Goal: Information Seeking & Learning: Learn about a topic

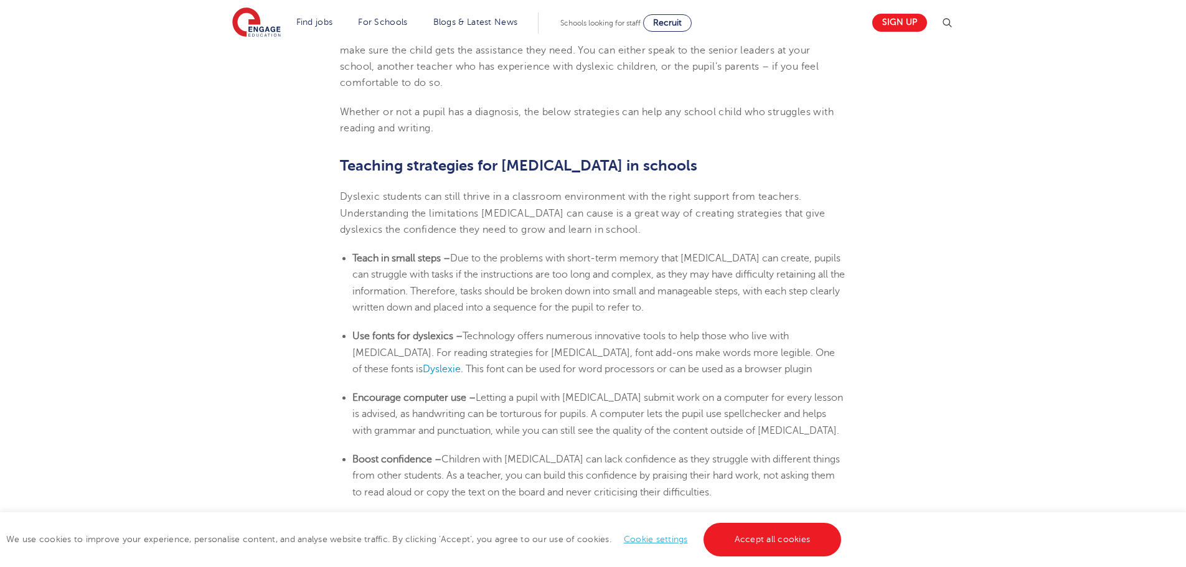
scroll to position [1992, 0]
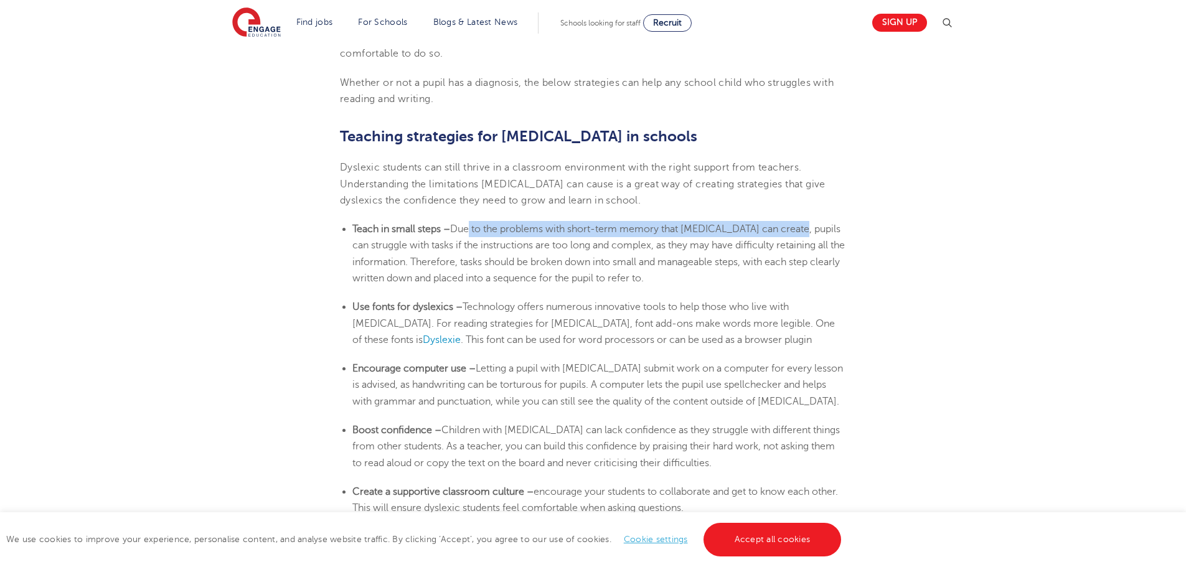
drag, startPoint x: 468, startPoint y: 198, endPoint x: 796, endPoint y: 206, distance: 327.5
click at [796, 221] on li "Teach in small steps – Due to the problems with short-term memory that [MEDICAL…" at bounding box center [599, 253] width 494 height 65
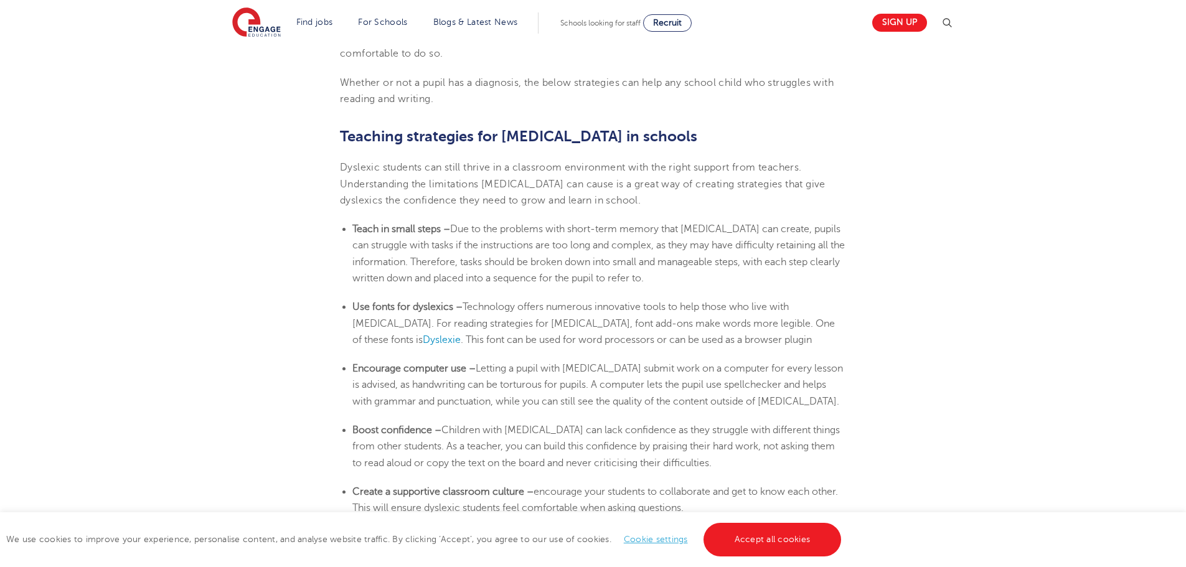
click at [768, 228] on li "Teach in small steps – Due to the problems with short-term memory that [MEDICAL…" at bounding box center [599, 253] width 494 height 65
click at [717, 223] on span "Due to the problems with short-term memory that [MEDICAL_DATA] can create, pupi…" at bounding box center [598, 253] width 492 height 60
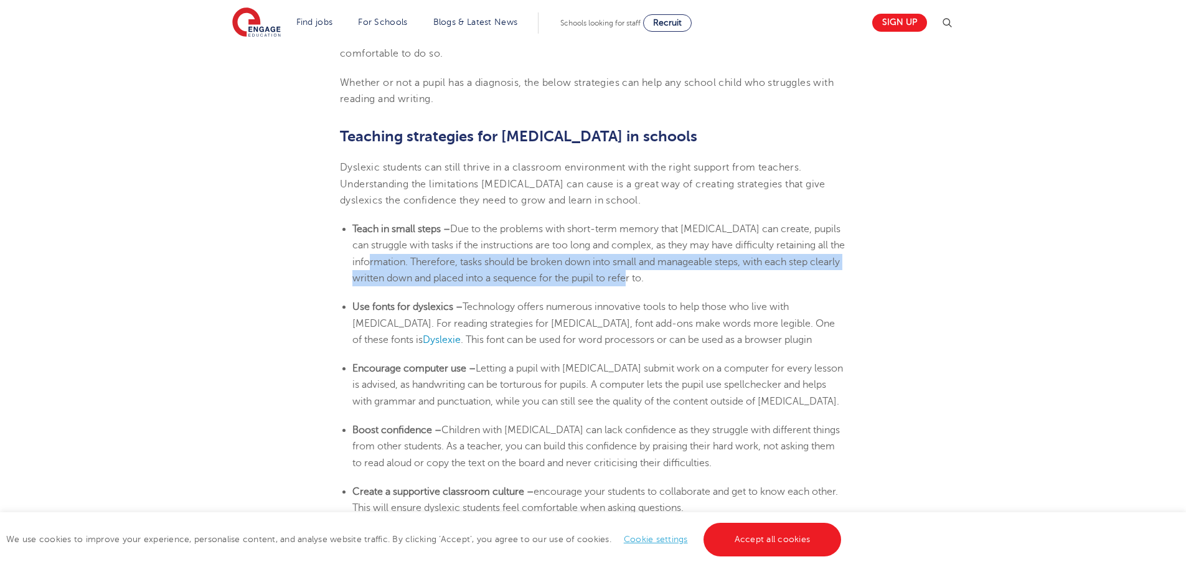
drag, startPoint x: 435, startPoint y: 238, endPoint x: 703, endPoint y: 260, distance: 268.6
click at [703, 260] on li "Teach in small steps – Due to the problems with short-term memory that [MEDICAL…" at bounding box center [599, 253] width 494 height 65
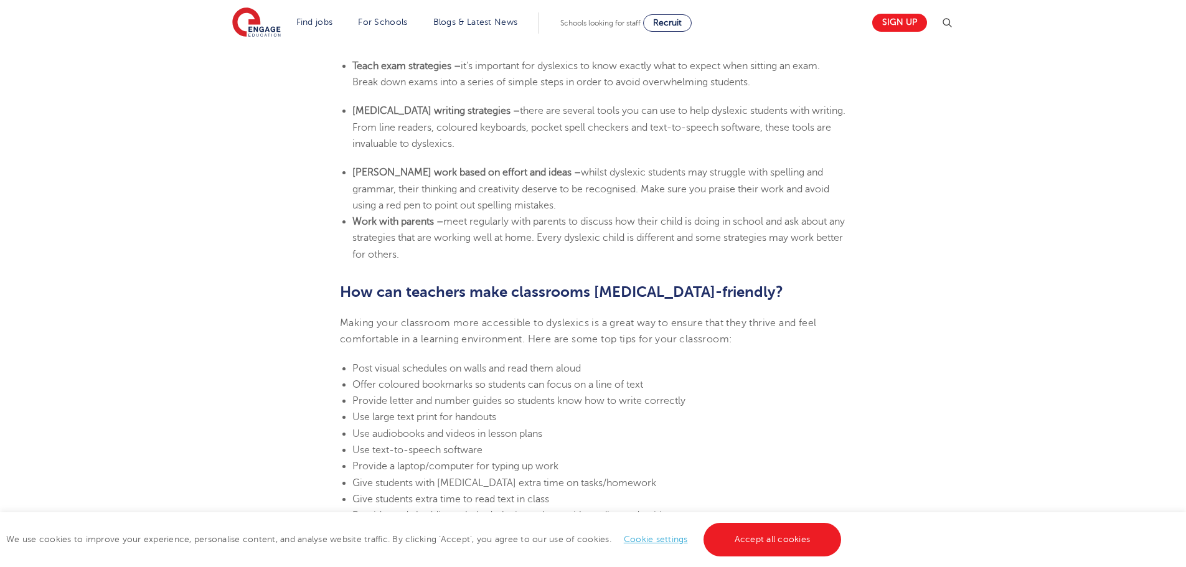
scroll to position [2552, 0]
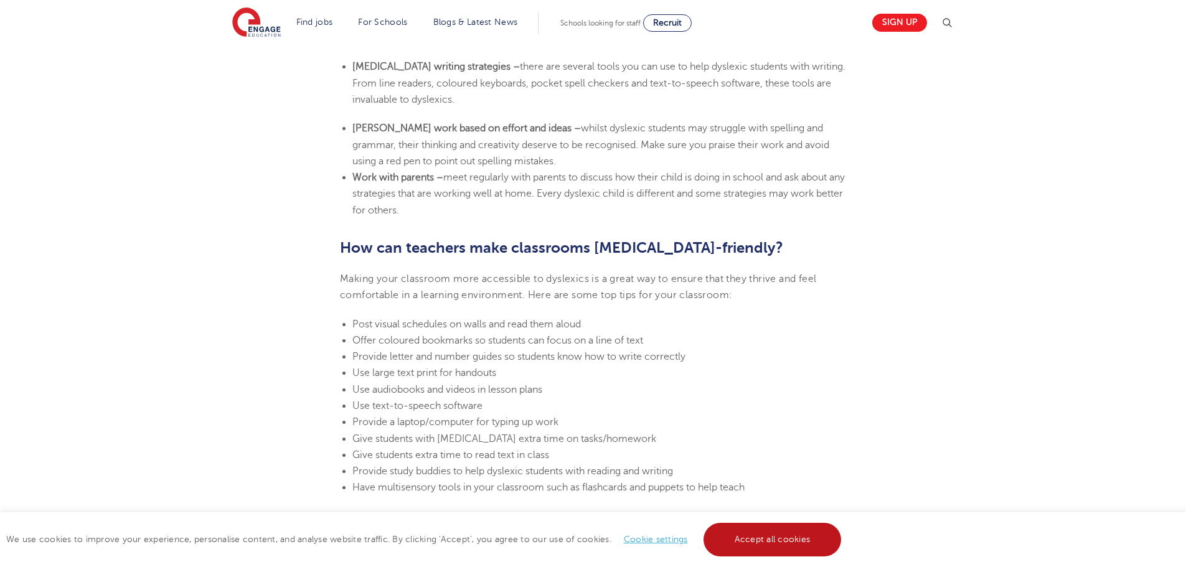
click at [745, 547] on link "Accept all cookies" at bounding box center [772, 540] width 138 height 34
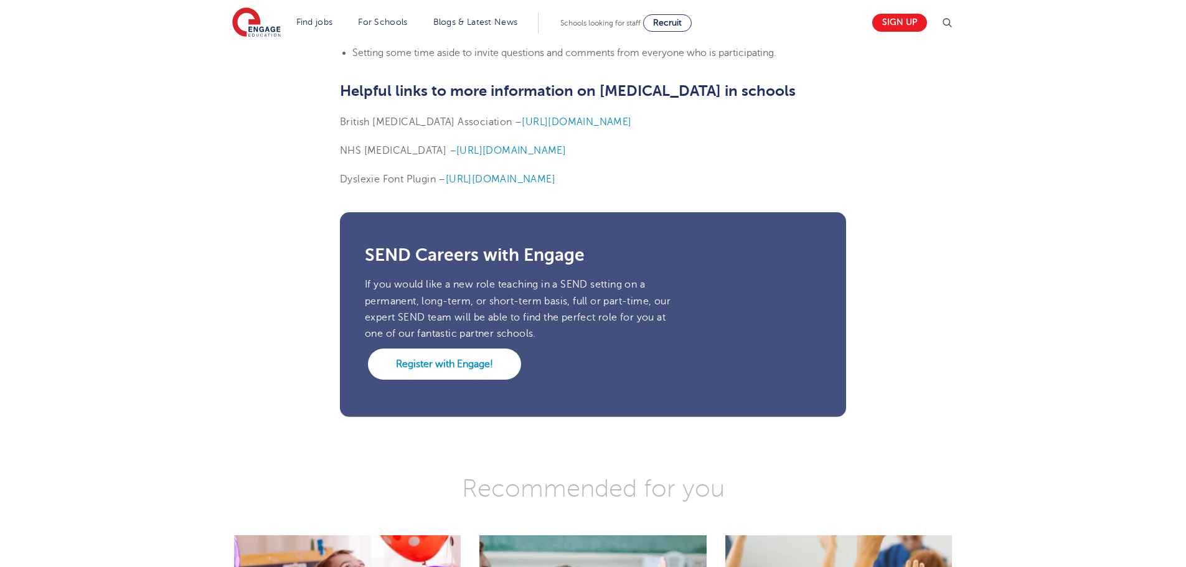
scroll to position [3175, 0]
